Goal: Task Accomplishment & Management: Manage account settings

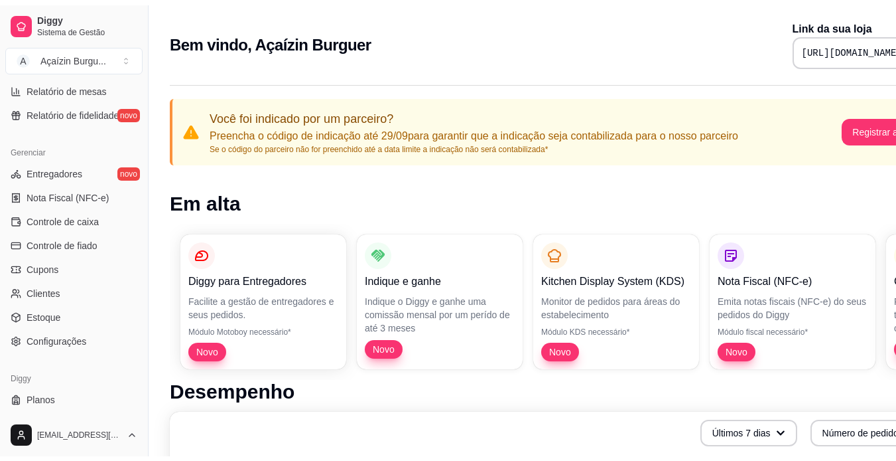
scroll to position [494, 0]
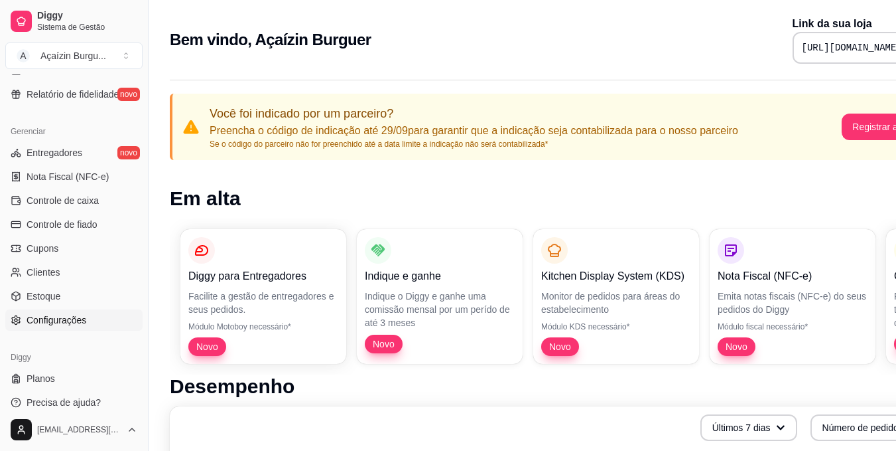
click at [73, 320] on span "Configurações" at bounding box center [57, 319] width 60 height 13
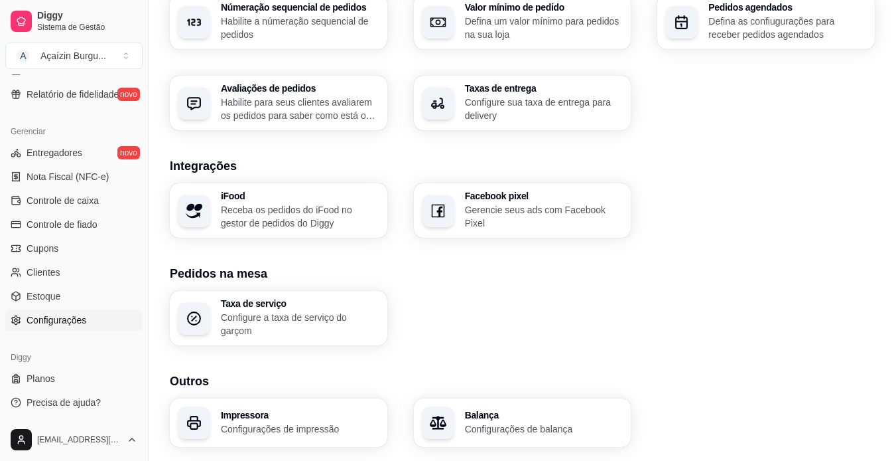
scroll to position [469, 0]
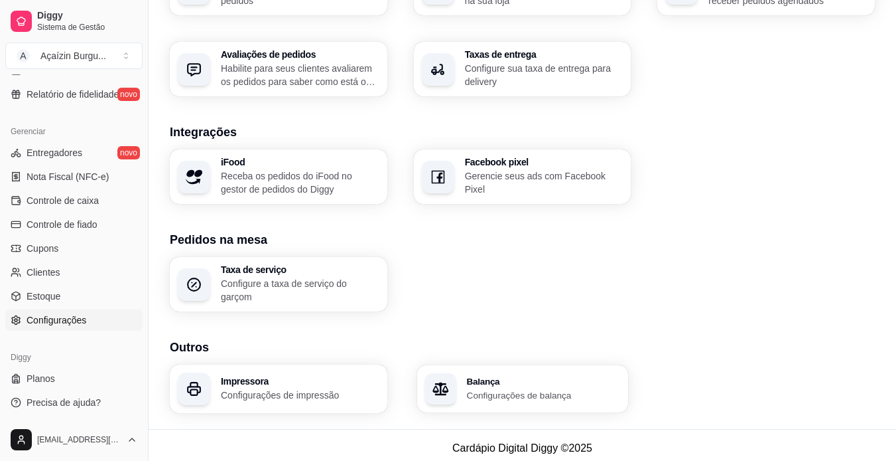
click at [565, 392] on p "Configurações de balança" at bounding box center [543, 394] width 154 height 13
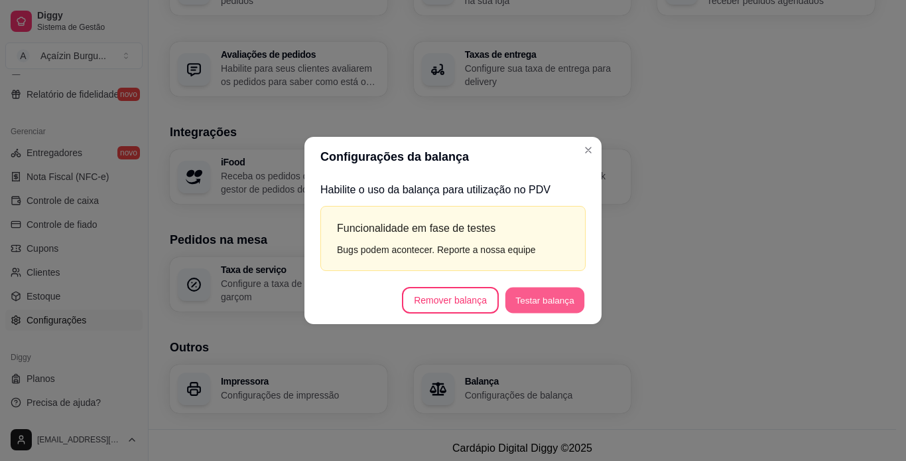
click at [539, 293] on button "Testar balança" at bounding box center [545, 300] width 79 height 26
click at [541, 306] on button "Testar balança" at bounding box center [545, 300] width 82 height 27
click at [541, 306] on button "Testar balança" at bounding box center [545, 300] width 79 height 26
click at [549, 289] on button "Vincular balança" at bounding box center [541, 300] width 87 height 26
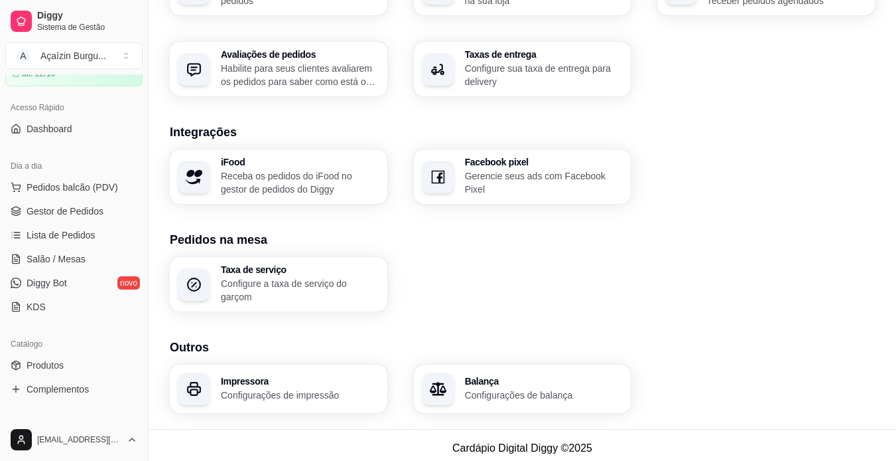
scroll to position [0, 0]
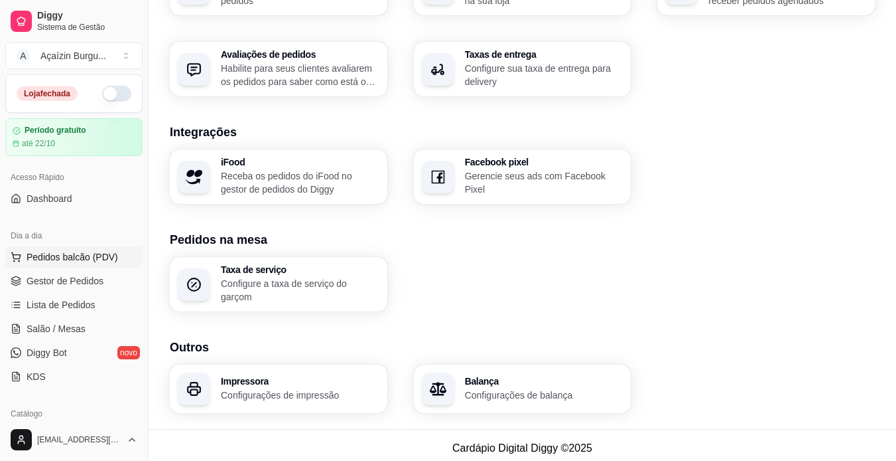
click at [90, 261] on span "Pedidos balcão (PDV)" at bounding box center [73, 256] width 92 height 13
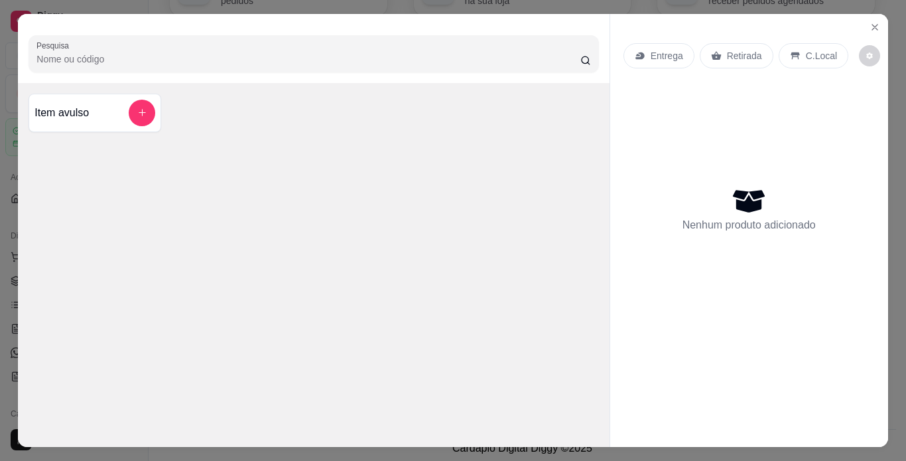
click at [743, 56] on p "Retirada" at bounding box center [744, 55] width 35 height 13
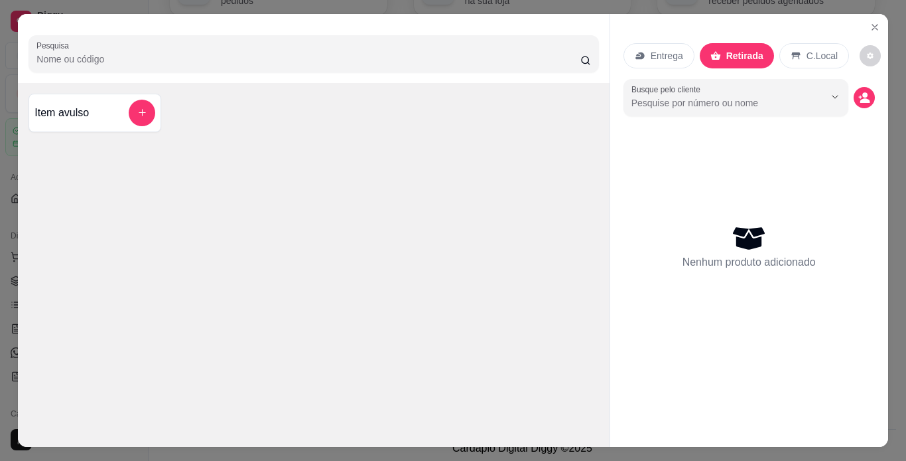
click at [812, 49] on p "C.Local" at bounding box center [822, 55] width 31 height 13
click at [727, 54] on p "Retirada" at bounding box center [744, 55] width 35 height 13
click at [871, 22] on icon "Close" at bounding box center [875, 27] width 11 height 11
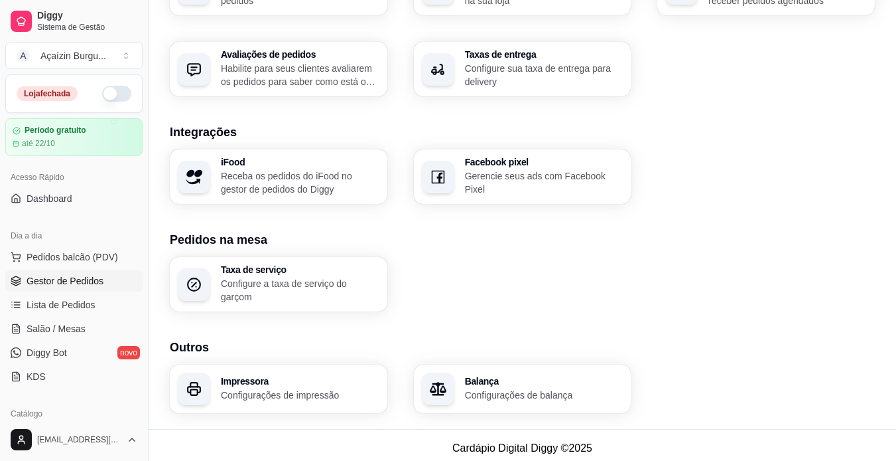
click at [64, 277] on span "Gestor de Pedidos" at bounding box center [65, 280] width 77 height 13
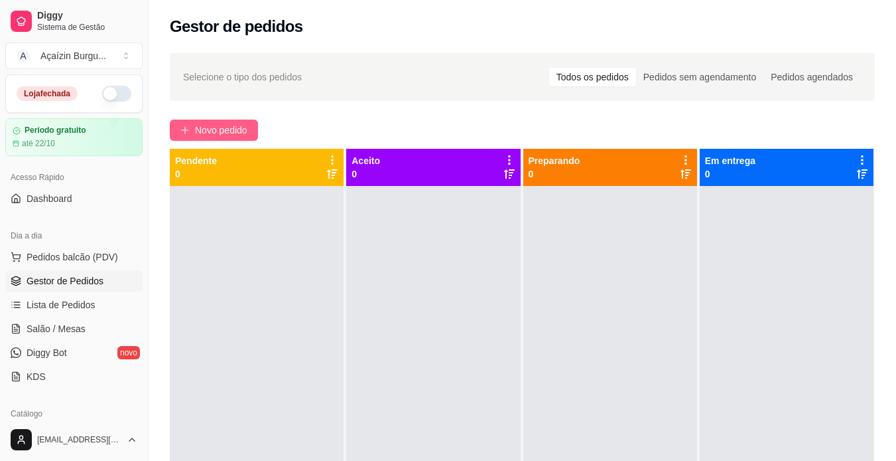
click at [236, 124] on span "Novo pedido" at bounding box center [221, 130] width 52 height 15
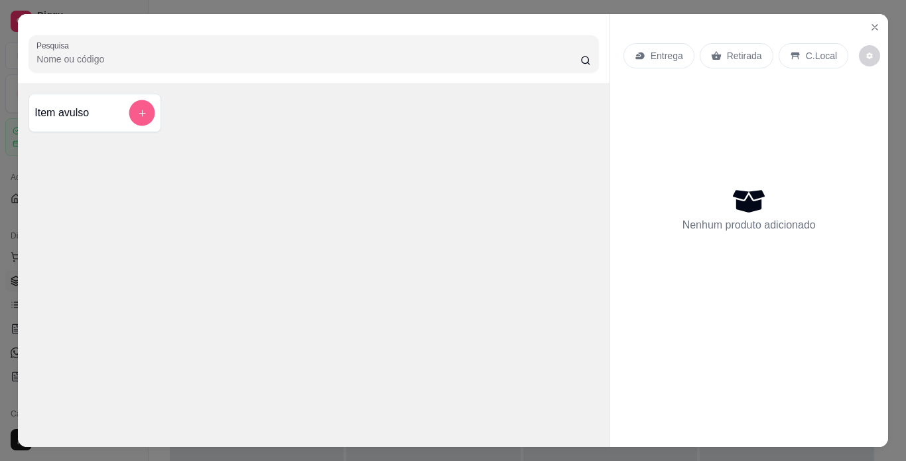
click at [143, 109] on button "add-separate-item" at bounding box center [142, 113] width 26 height 26
click at [866, 52] on icon "decrease-product-quantity" at bounding box center [870, 56] width 8 height 8
click at [841, 158] on div "Nenhum produto adicionado" at bounding box center [749, 209] width 251 height 260
click at [742, 51] on p "Retirada" at bounding box center [744, 55] width 35 height 13
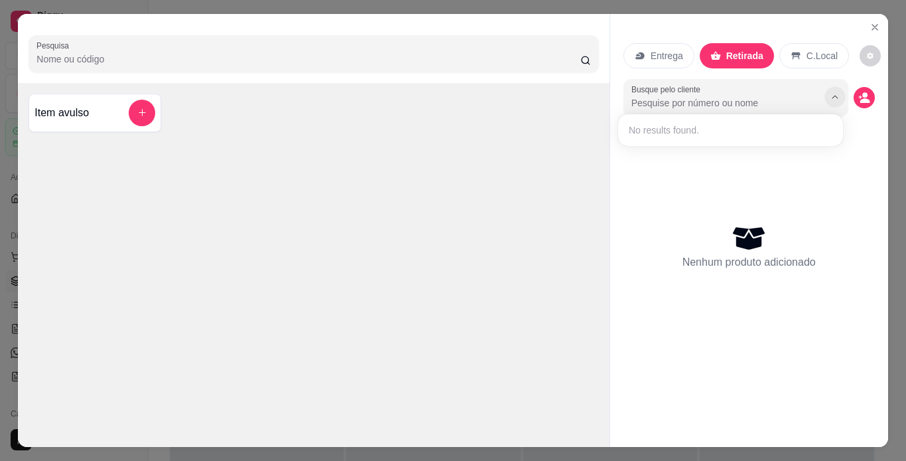
click at [831, 92] on icon "Show suggestions" at bounding box center [835, 97] width 11 height 11
click at [829, 165] on div "Nenhum produto adicionado" at bounding box center [749, 246] width 251 height 260
click at [865, 25] on button "Close" at bounding box center [875, 27] width 21 height 21
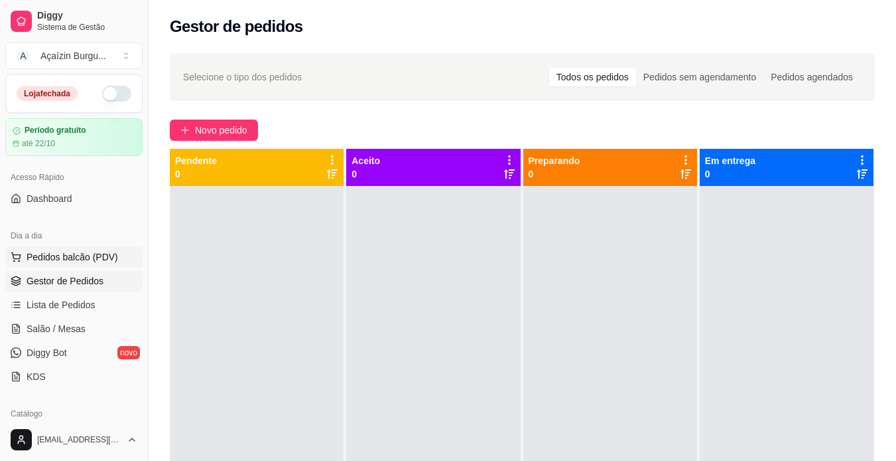
click at [87, 252] on span "Pedidos balcão (PDV)" at bounding box center [73, 256] width 92 height 13
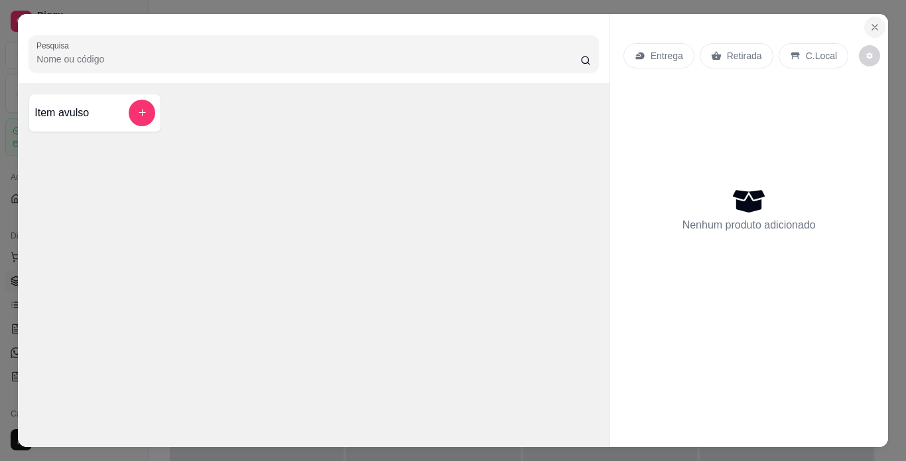
click at [873, 25] on icon "Close" at bounding box center [875, 27] width 11 height 11
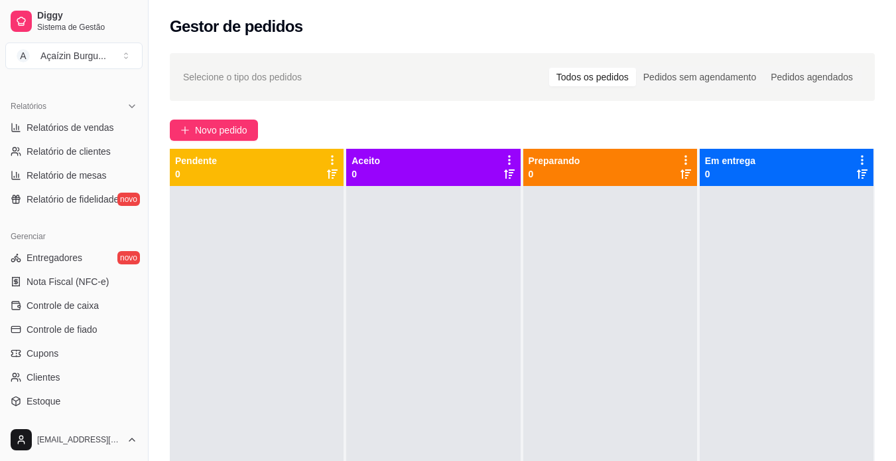
scroll to position [494, 0]
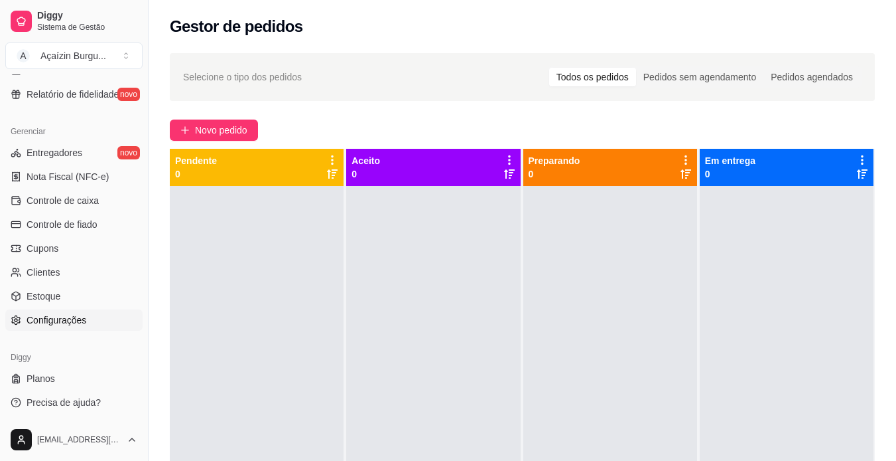
click at [52, 318] on span "Configurações" at bounding box center [57, 319] width 60 height 13
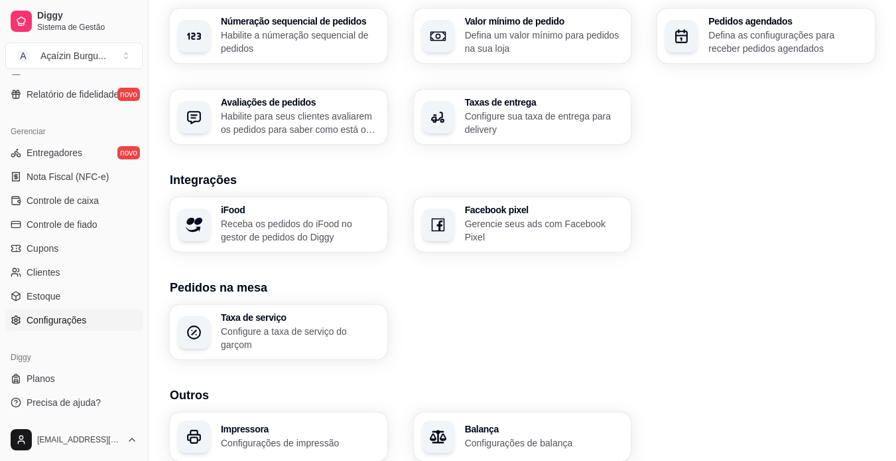
scroll to position [469, 0]
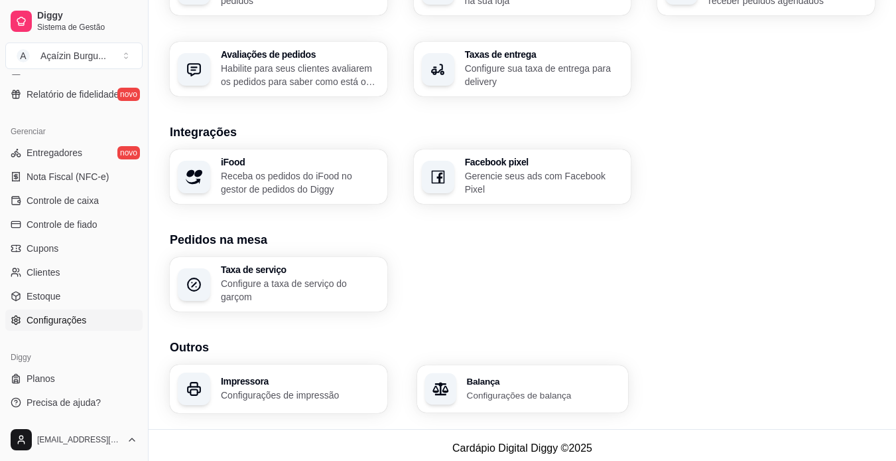
click at [522, 368] on div "Balança Configurações de balança" at bounding box center [522, 388] width 211 height 47
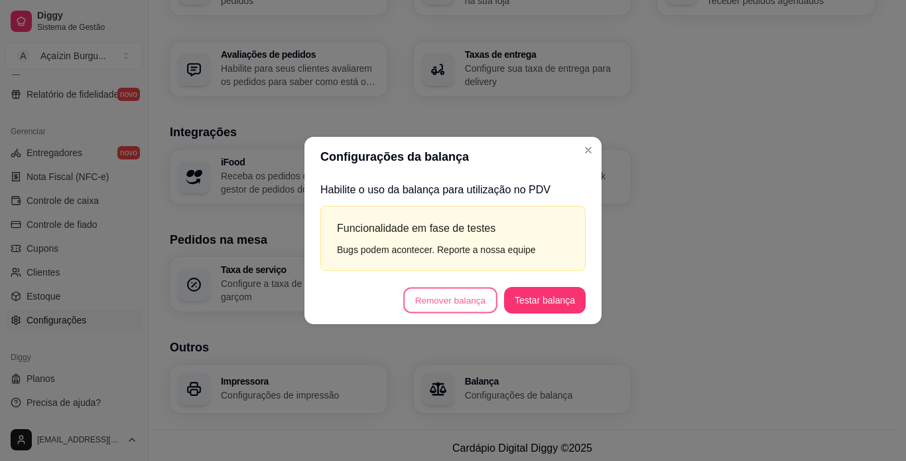
click at [457, 286] on footer "Remover balança Testar balança" at bounding box center [453, 300] width 297 height 48
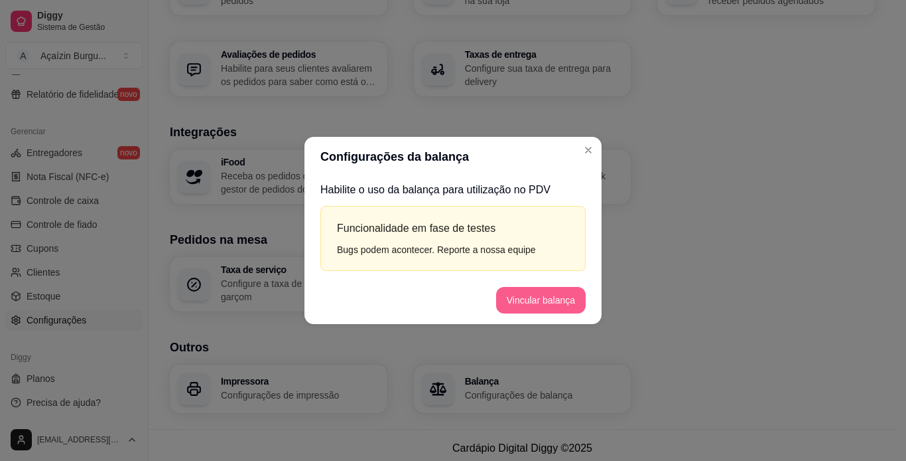
click at [567, 299] on button "Vincular balança" at bounding box center [541, 300] width 90 height 27
click at [532, 301] on button "Testar balança" at bounding box center [545, 300] width 82 height 27
click at [532, 301] on button "Testar balança" at bounding box center [545, 300] width 79 height 26
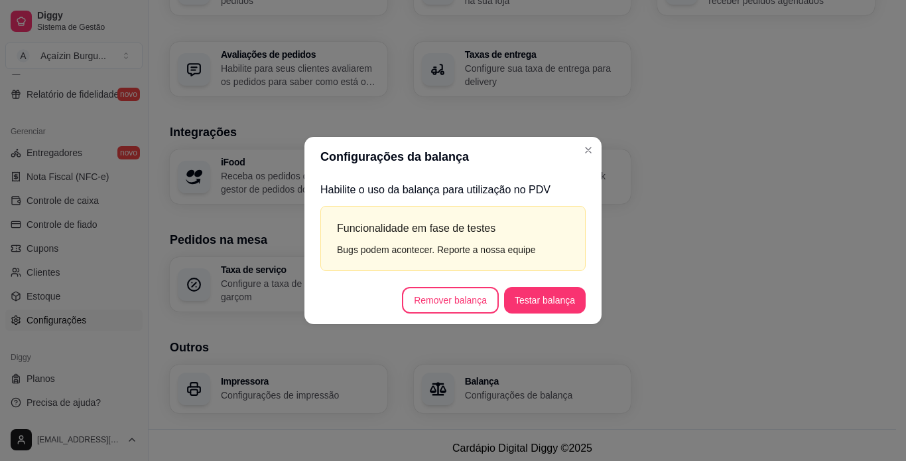
click at [532, 301] on button "Testar balança" at bounding box center [545, 300] width 82 height 27
click at [532, 301] on button "Testar balança" at bounding box center [545, 300] width 79 height 26
